Goal: Book appointment/travel/reservation

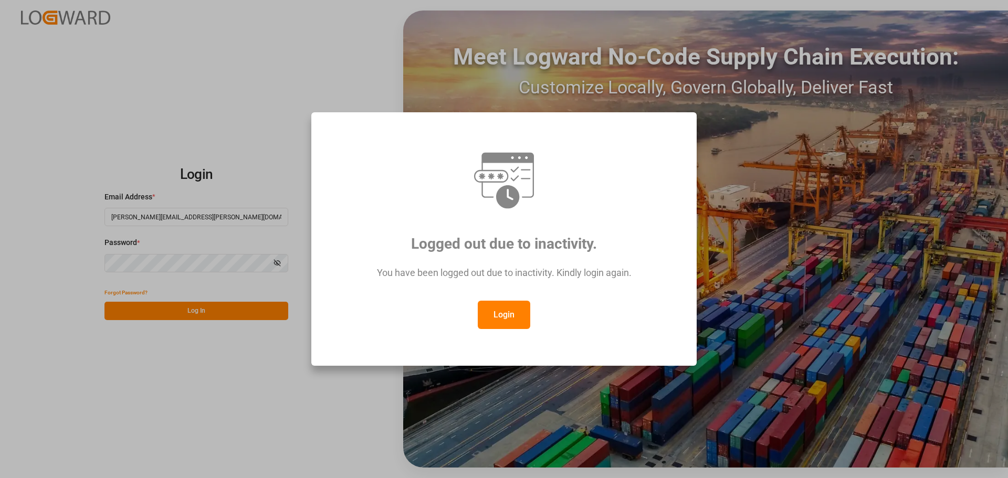
click at [508, 315] on button "Login" at bounding box center [504, 315] width 53 height 28
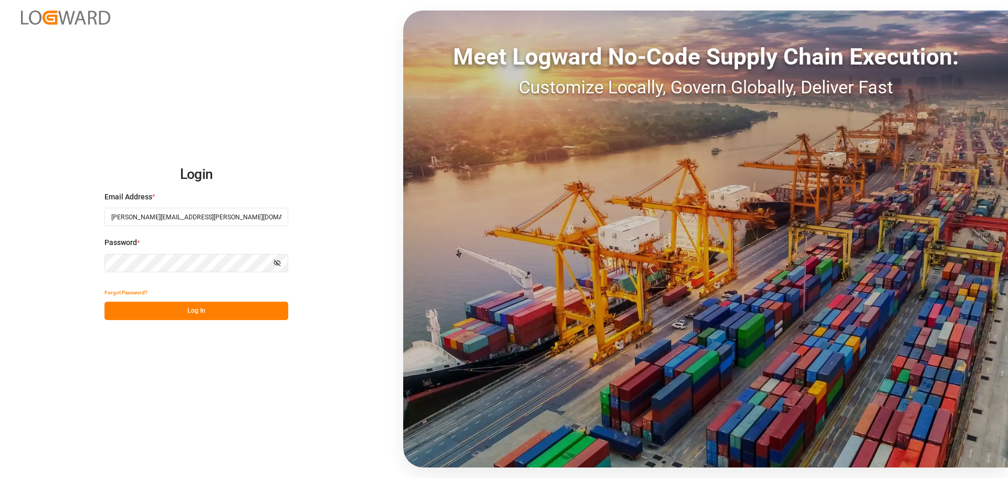
click at [227, 308] on button "Log In" at bounding box center [197, 311] width 184 height 18
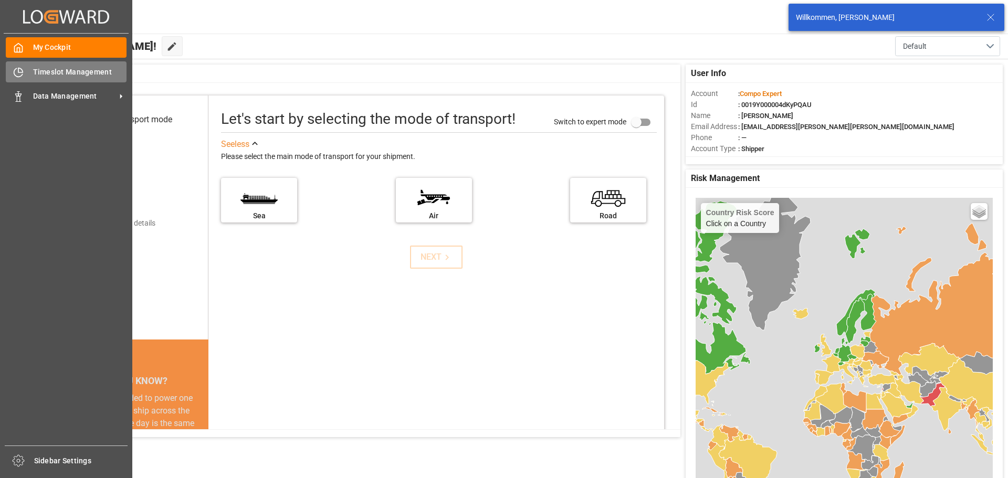
click at [21, 76] on icon at bounding box center [18, 72] width 8 height 8
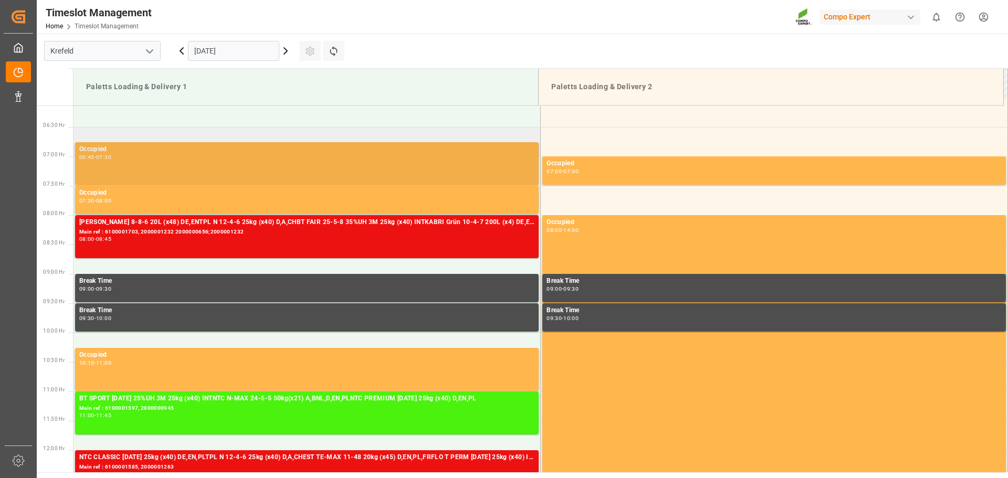
scroll to position [344, 0]
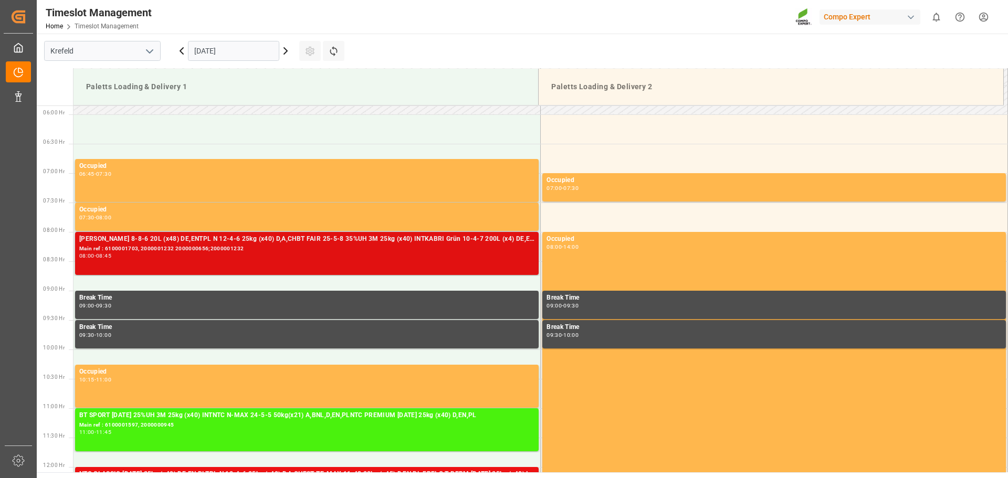
click at [303, 248] on div "Main ref : 6100001703, 2000001232 2000000656;2000001232" at bounding box center [306, 249] width 455 height 9
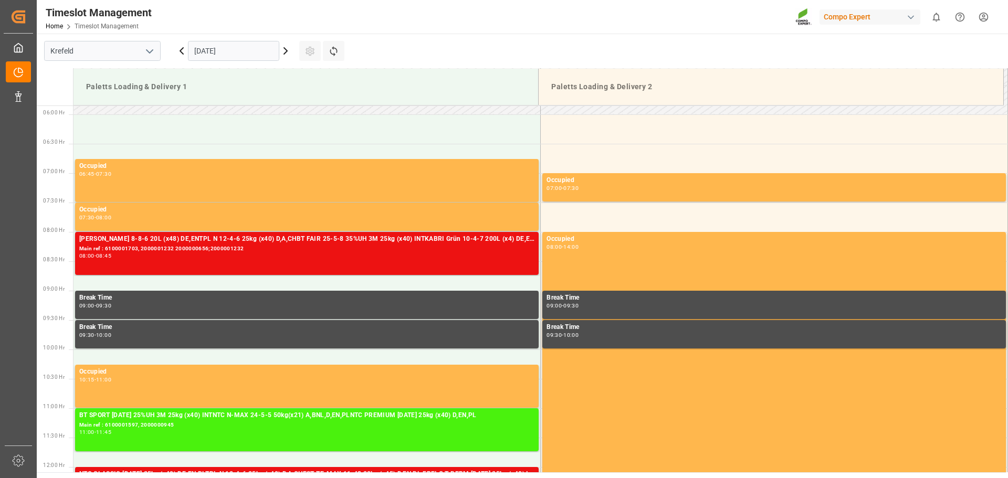
click at [287, 54] on icon at bounding box center [285, 51] width 13 height 13
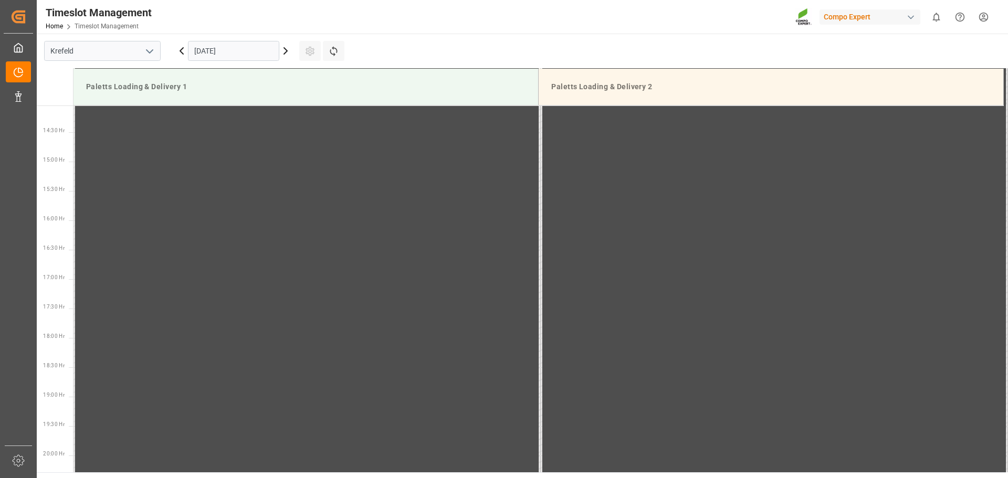
scroll to position [876, 0]
click at [239, 53] on input "06.09.2025" at bounding box center [233, 51] width 91 height 20
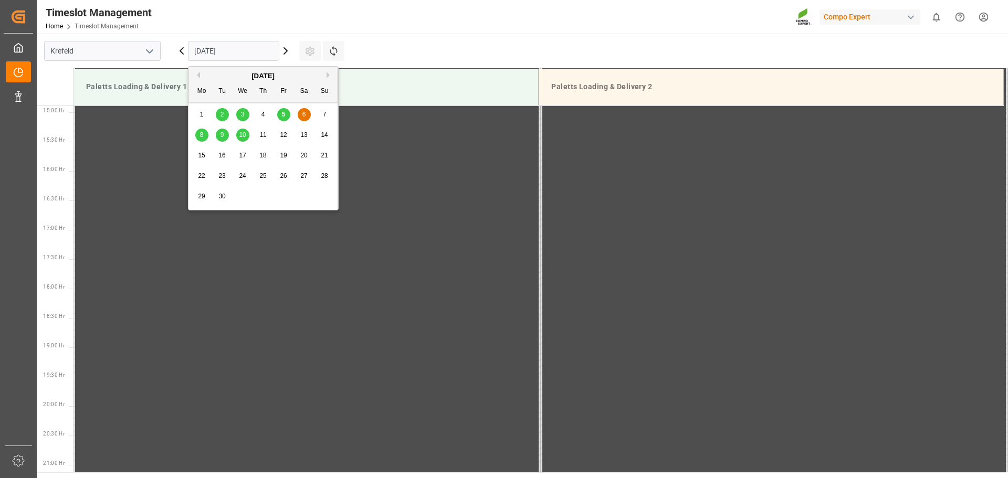
click at [201, 136] on span "8" at bounding box center [202, 134] width 4 height 7
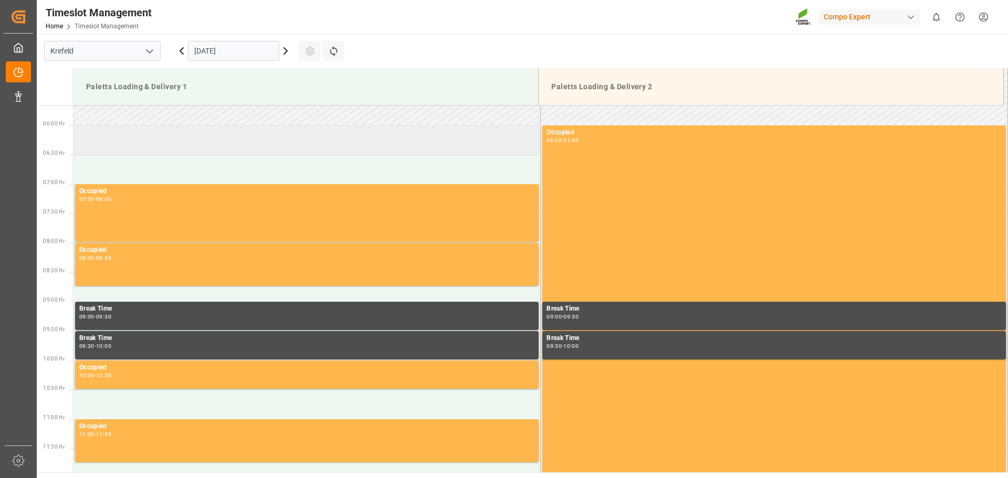
scroll to position [353, 0]
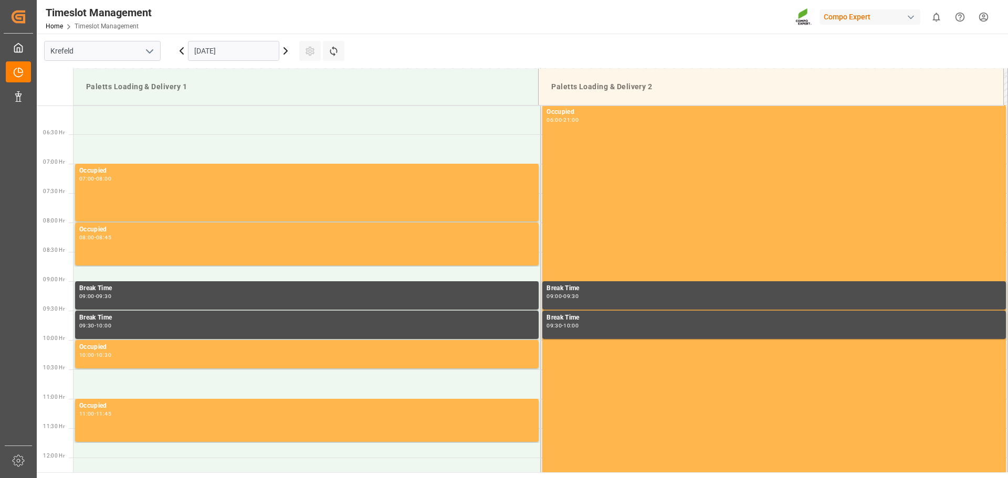
click at [182, 55] on icon at bounding box center [181, 51] width 13 height 13
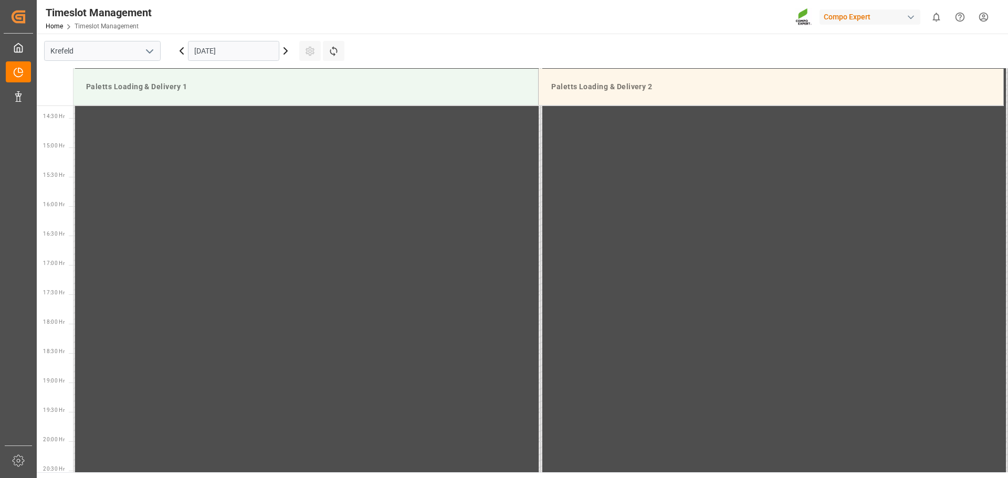
scroll to position [876, 0]
click at [180, 57] on icon at bounding box center [181, 51] width 13 height 13
click at [177, 51] on icon at bounding box center [181, 51] width 13 height 13
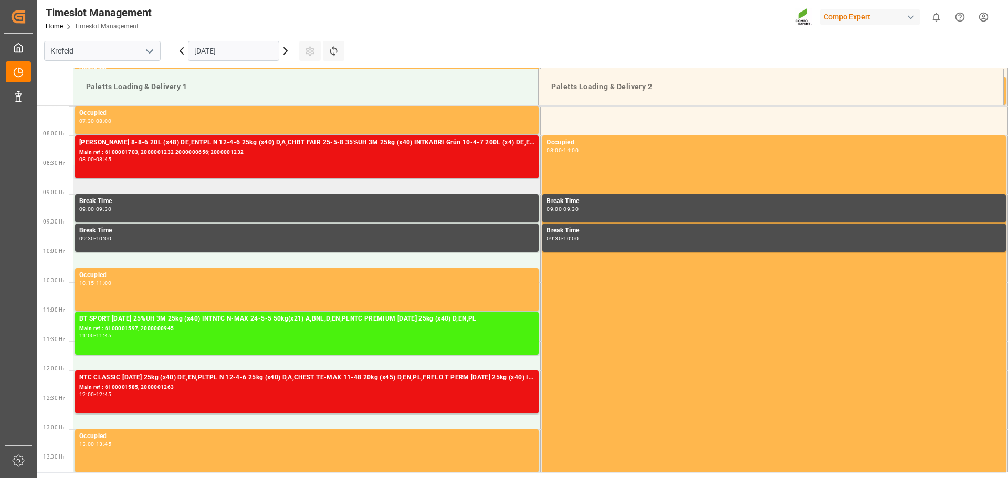
scroll to position [440, 0]
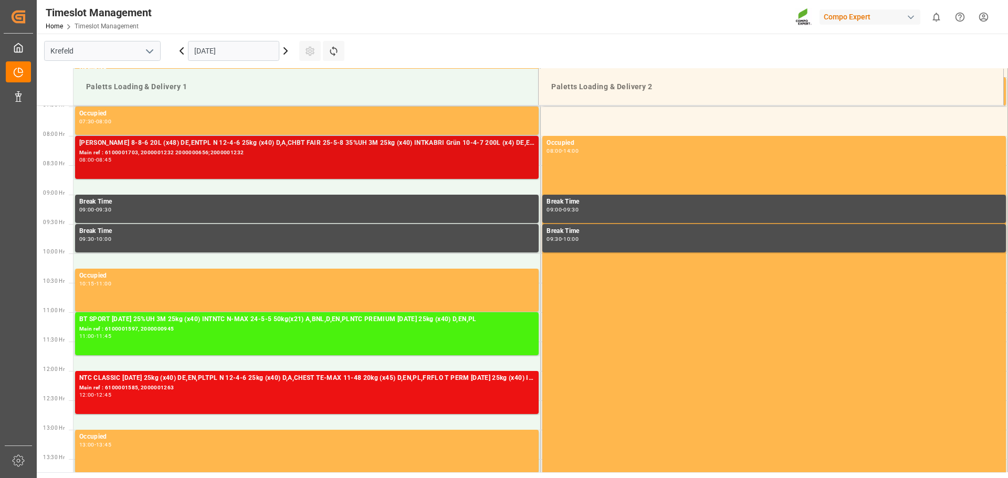
click at [261, 156] on div "Main ref : 6100001703, 2000001232 2000000656;2000001232" at bounding box center [306, 153] width 455 height 9
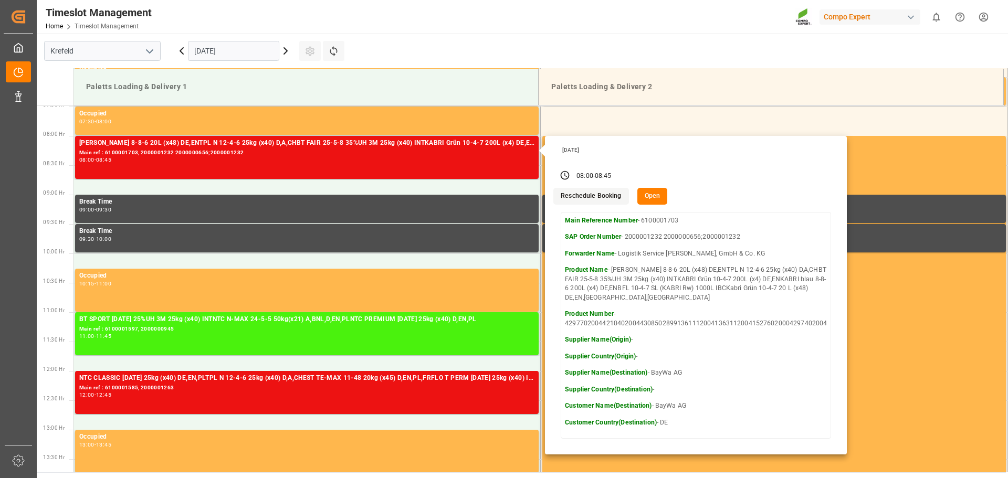
click at [654, 204] on button "Open" at bounding box center [653, 196] width 30 height 17
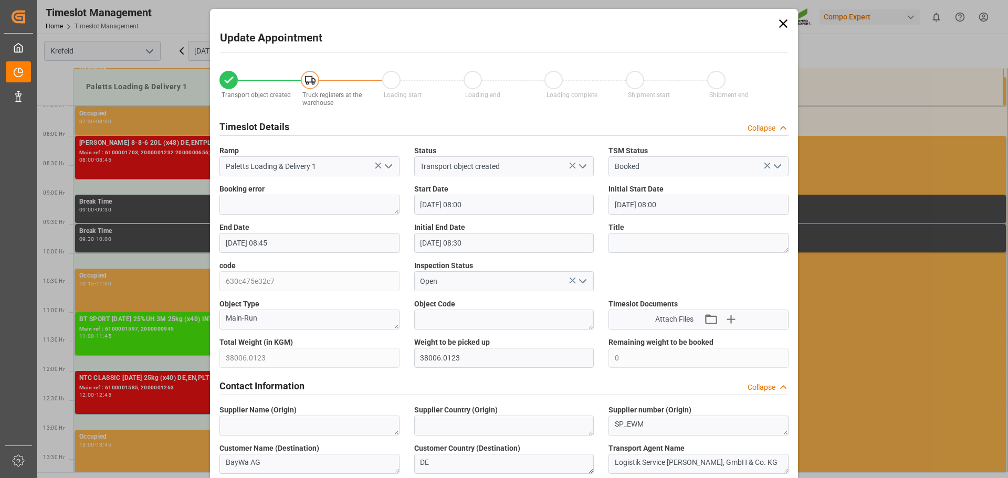
click at [483, 207] on input "05.09.2025 08:00" at bounding box center [504, 205] width 180 height 20
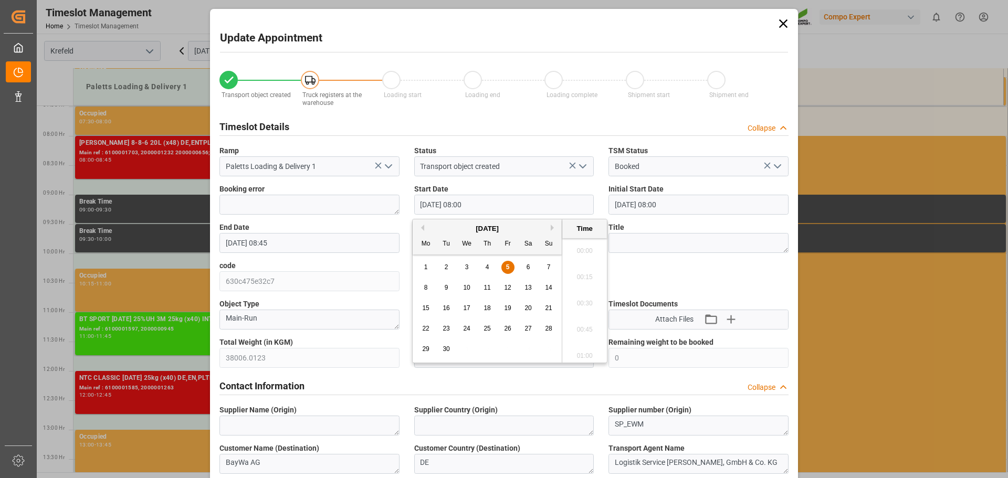
scroll to position [791, 0]
click at [426, 285] on span "8" at bounding box center [426, 287] width 4 height 7
click at [586, 293] on li "06:00" at bounding box center [584, 300] width 45 height 26
type input "08.09.2025 06:00"
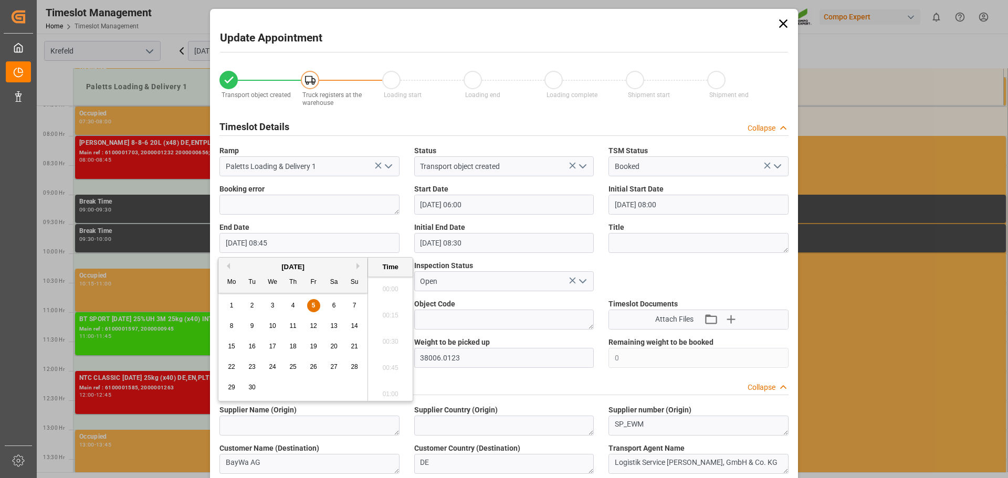
click at [289, 242] on input "05.09.2025 08:45" at bounding box center [310, 243] width 180 height 20
click at [232, 325] on span "8" at bounding box center [232, 325] width 4 height 7
click at [390, 287] on li "06:45" at bounding box center [390, 286] width 45 height 26
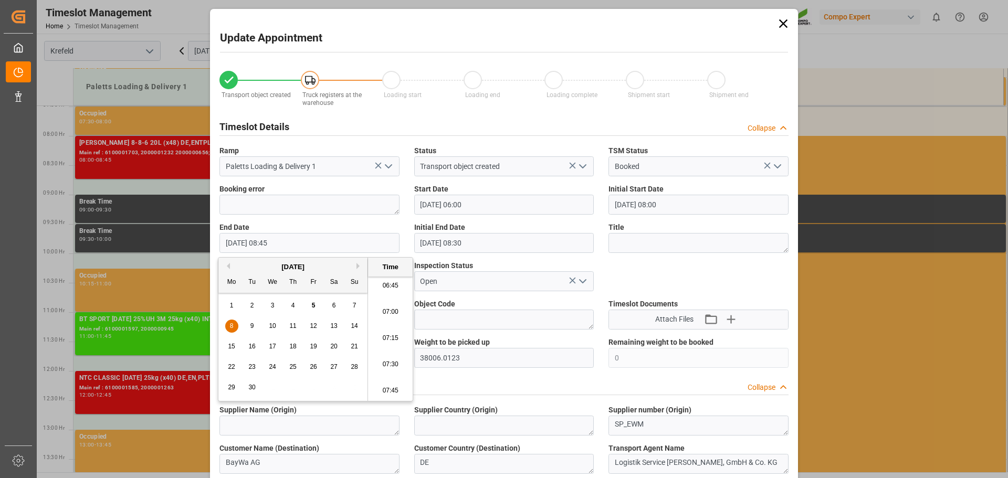
type input "08.09.2025 06:45"
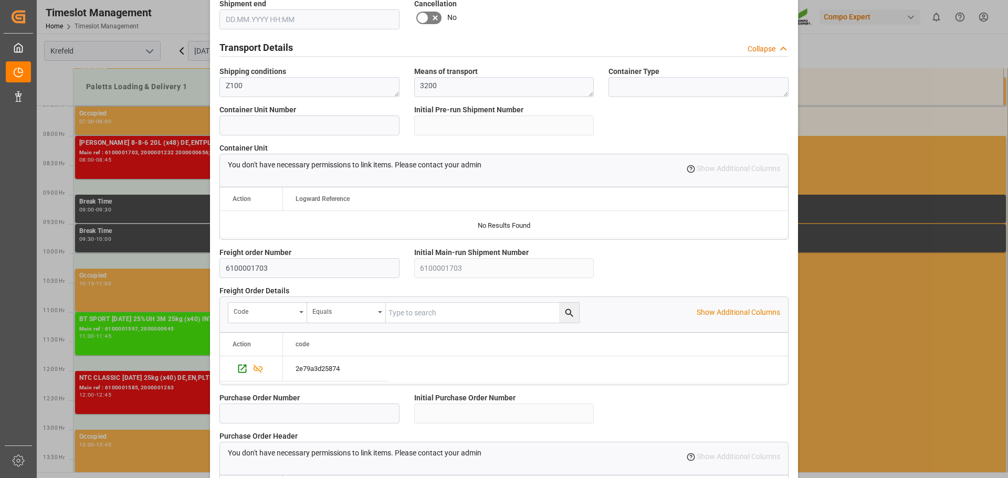
scroll to position [904, 0]
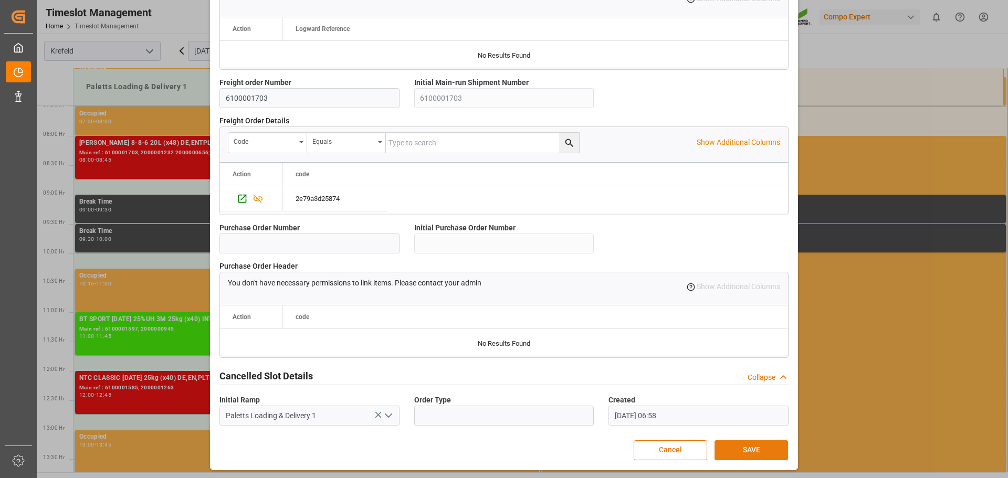
click at [746, 447] on button "SAVE" at bounding box center [752, 451] width 74 height 20
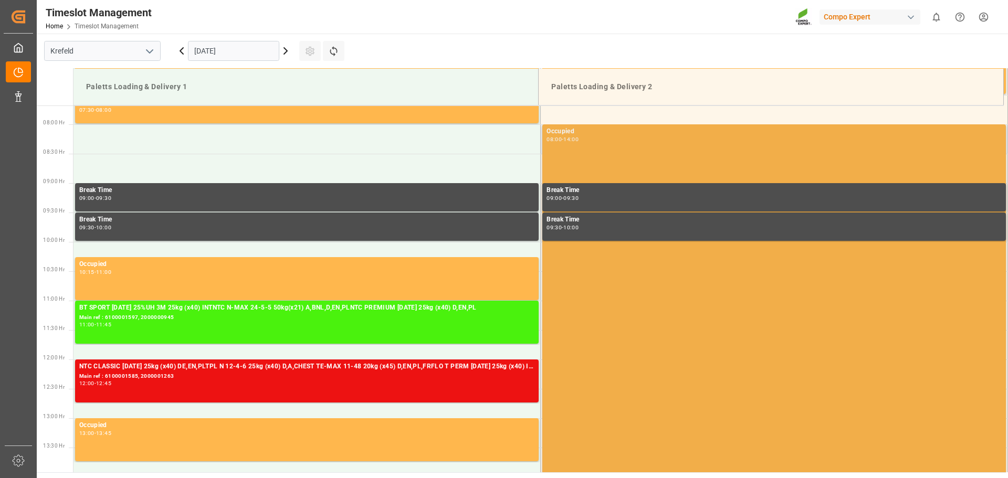
scroll to position [445, 0]
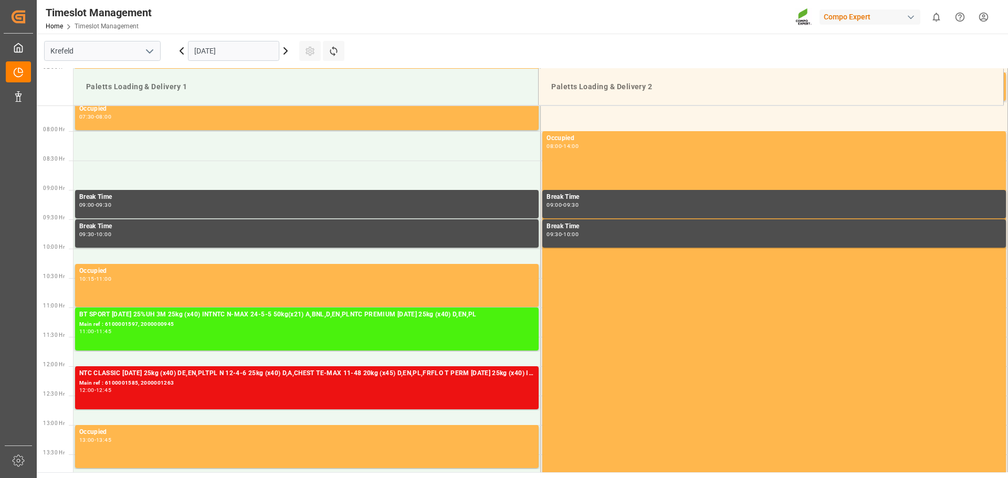
click at [224, 49] on input "05.09.2025" at bounding box center [233, 51] width 91 height 20
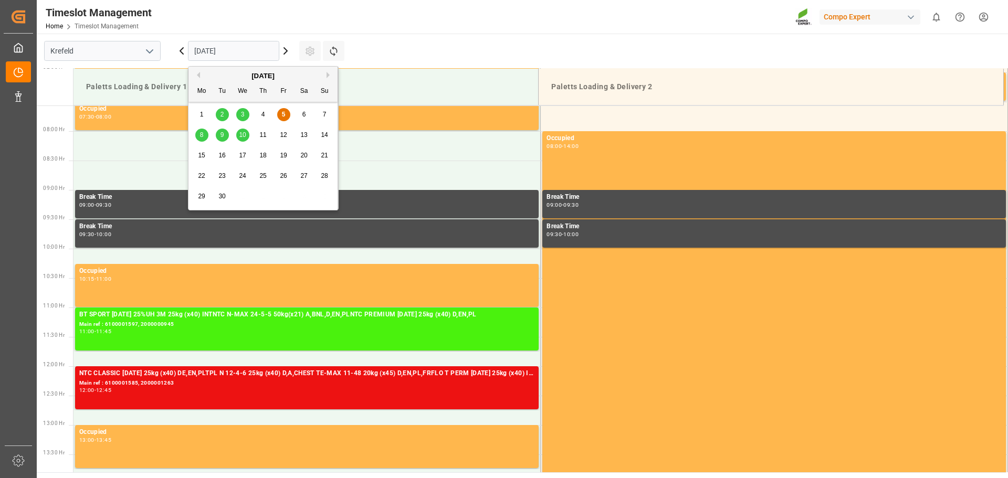
click at [201, 132] on span "8" at bounding box center [202, 134] width 4 height 7
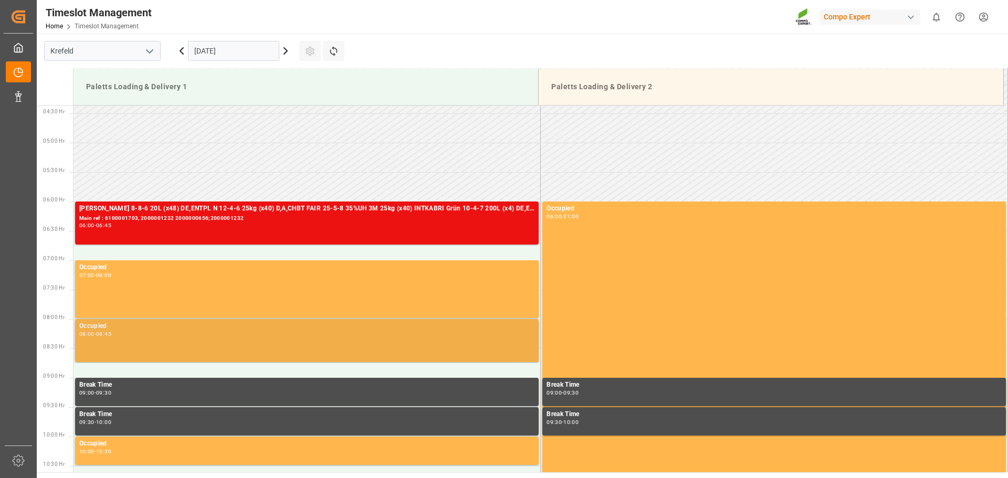
scroll to position [251, 0]
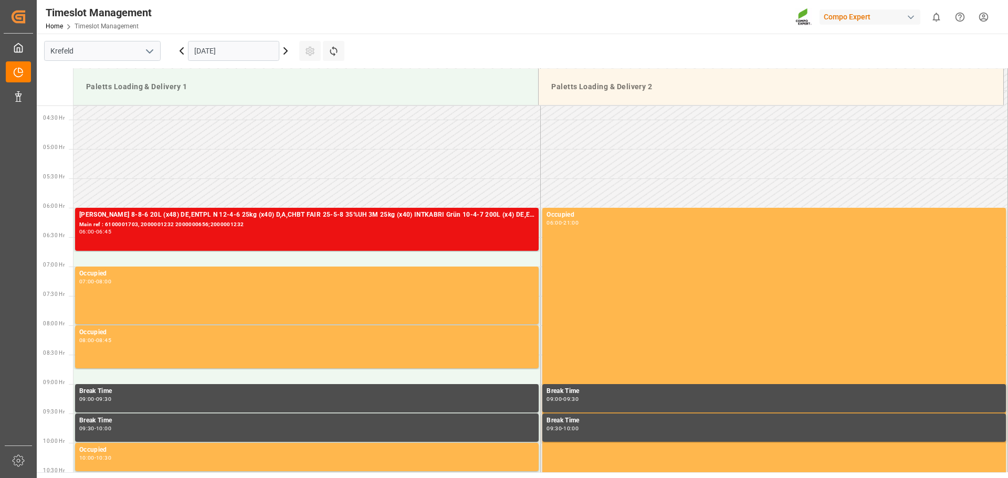
click at [987, 19] on html "Created by potrace 1.15, written by Peter Selinger 2001-2017 Created by potrace…" at bounding box center [504, 239] width 1008 height 478
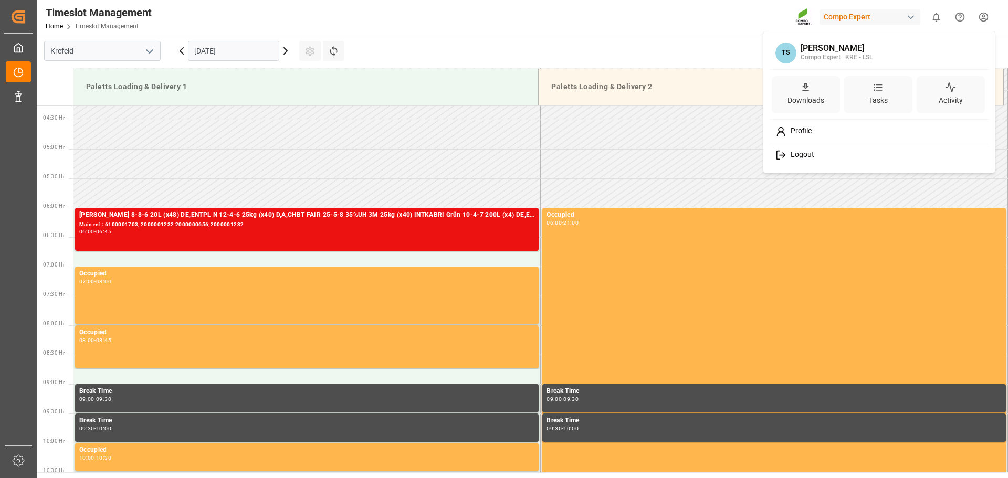
click at [817, 160] on div "Logout" at bounding box center [879, 154] width 215 height 19
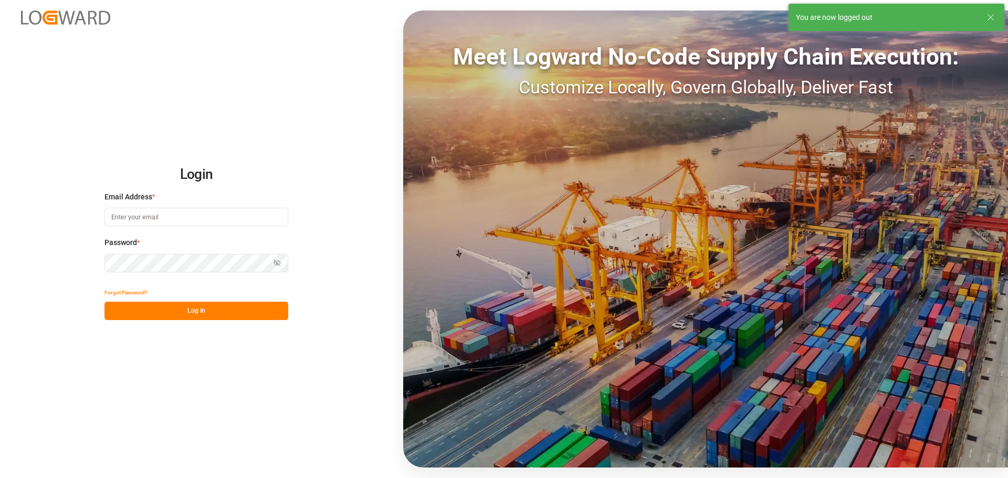
type input "Thorsten.schneider@fiege.com"
